Goal: Task Accomplishment & Management: Use online tool/utility

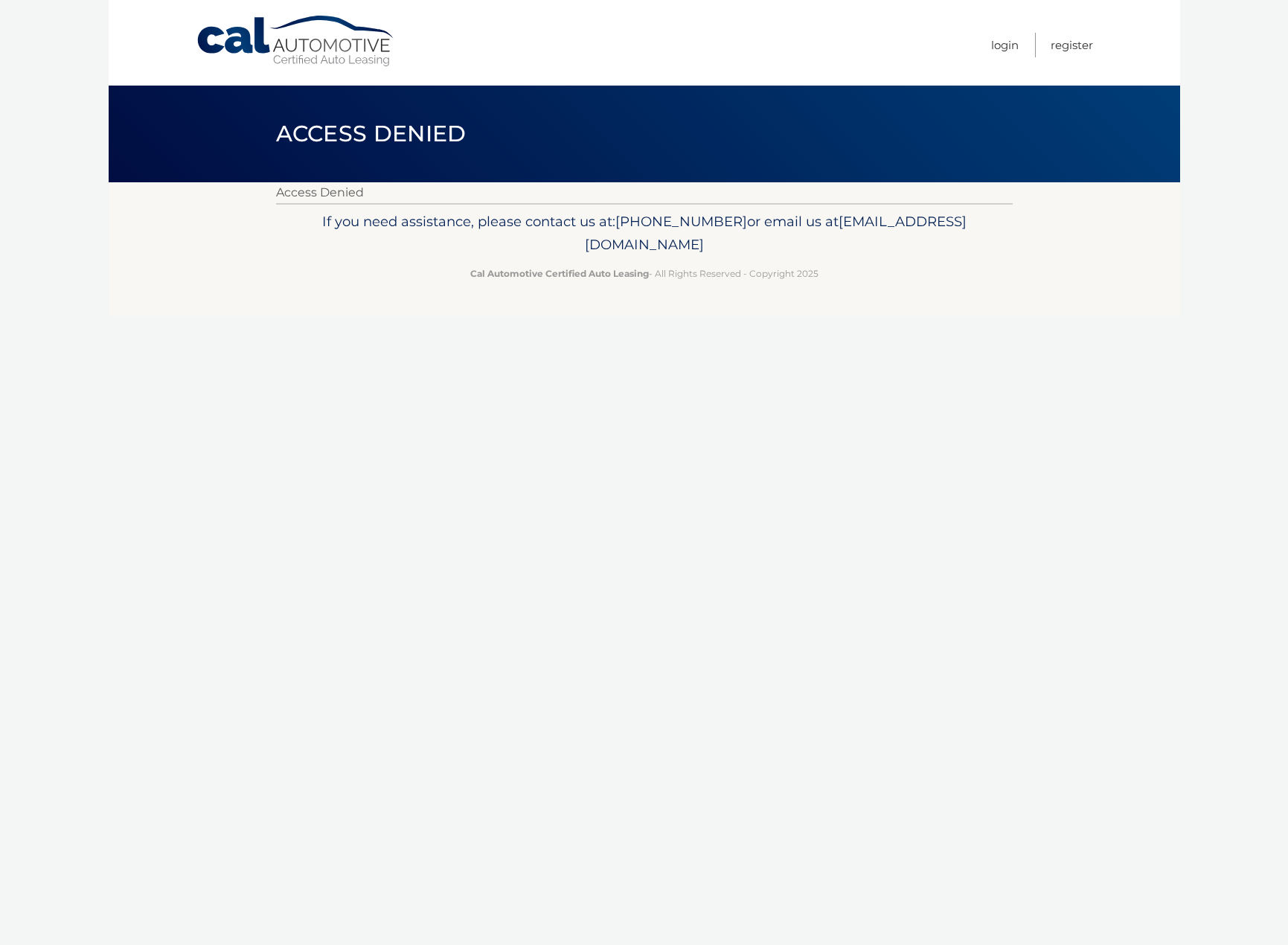
click at [285, 41] on link "Cal Automotive" at bounding box center [296, 41] width 201 height 53
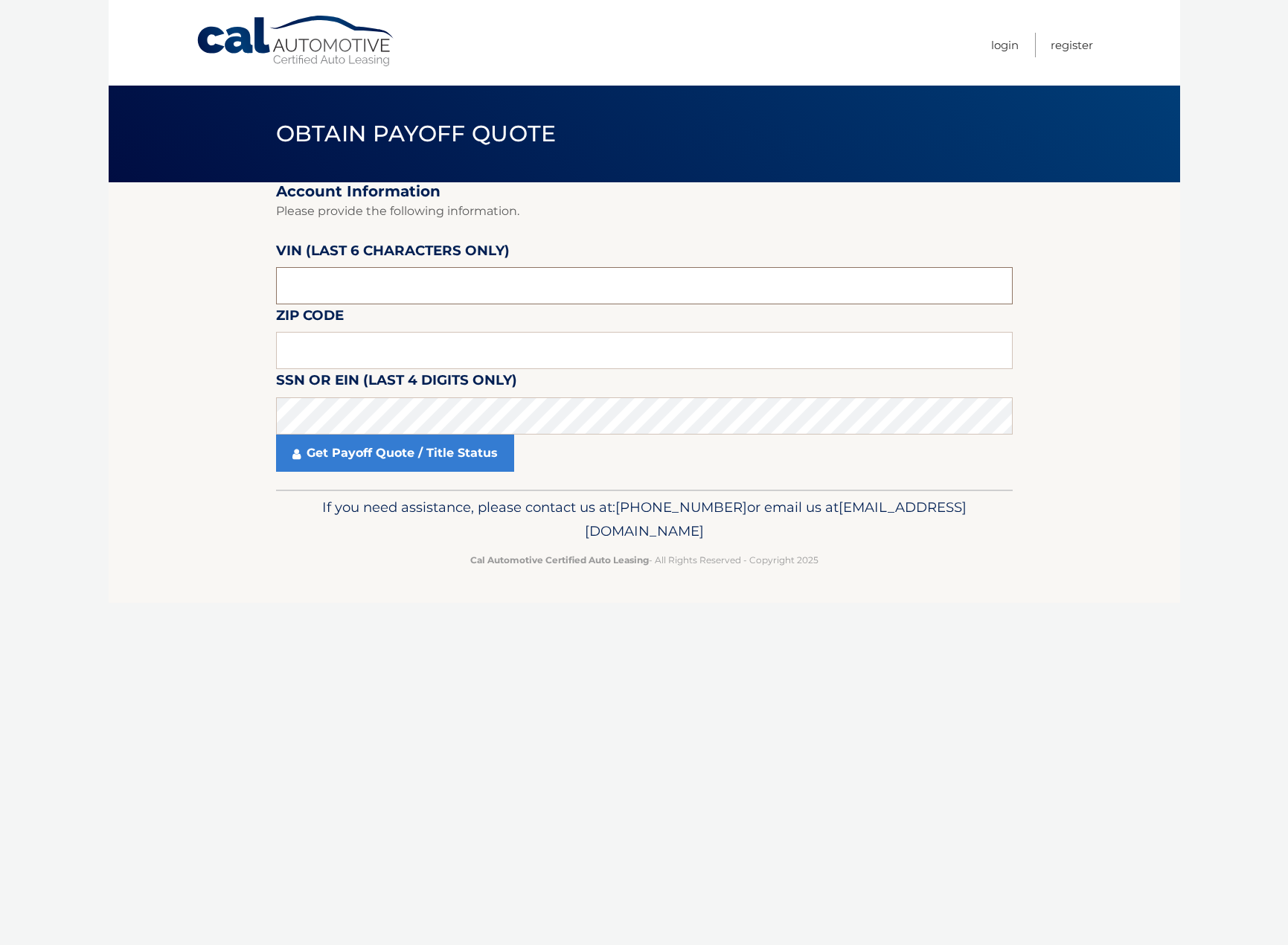
click at [366, 284] on input "text" at bounding box center [644, 285] width 737 height 37
click at [354, 280] on input "text" at bounding box center [644, 285] width 737 height 37
drag, startPoint x: 334, startPoint y: 279, endPoint x: 234, endPoint y: 278, distance: 100.0
click at [234, 278] on section "Account Information Please provide the following information. VIN (last 6 chara…" at bounding box center [644, 336] width 1071 height 308
drag, startPoint x: 373, startPoint y: 294, endPoint x: 166, endPoint y: 290, distance: 207.0
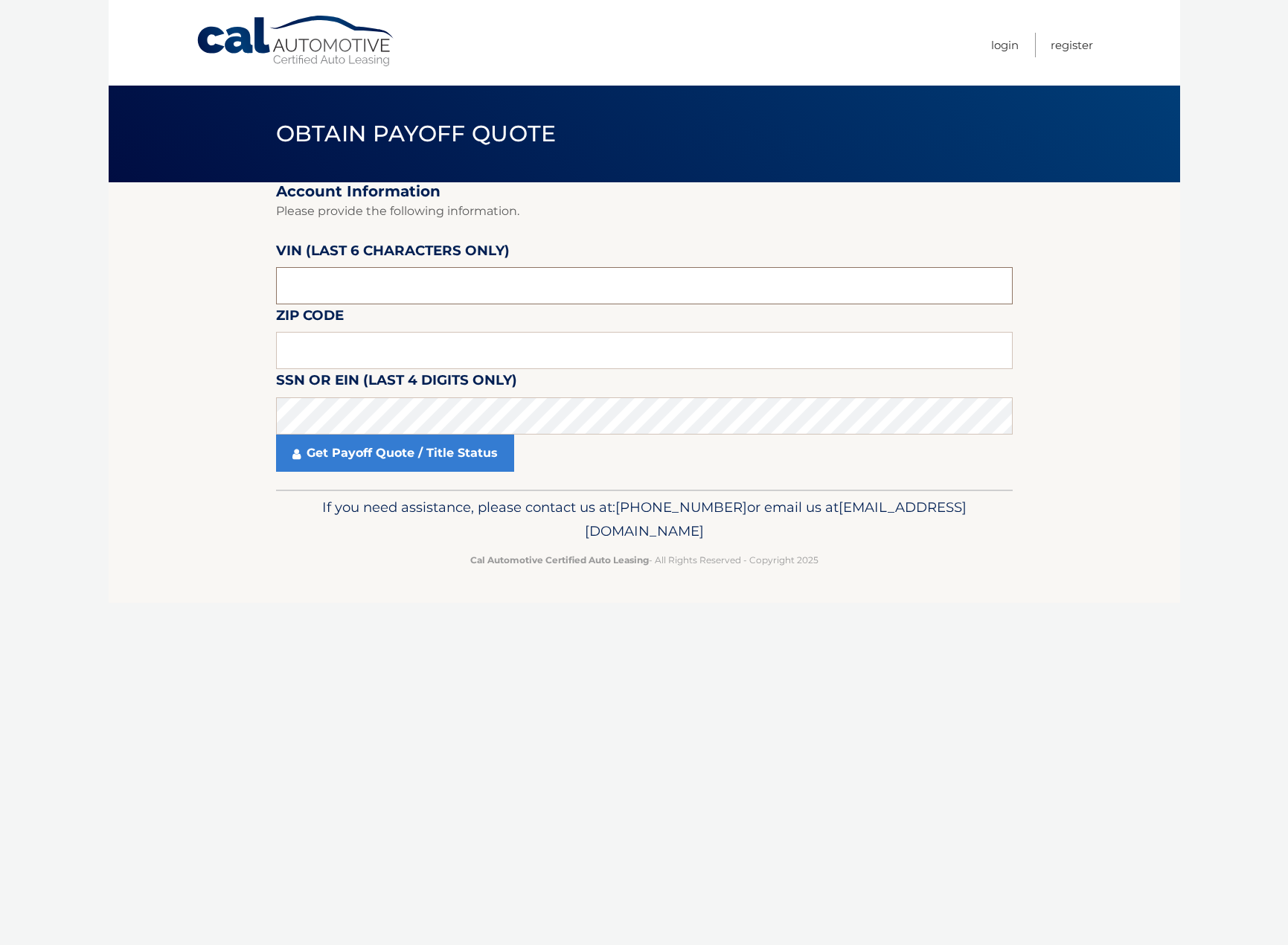
click at [169, 291] on section "Account Information Please provide the following information. VIN (last 6 chara…" at bounding box center [644, 336] width 1071 height 308
